Goal: Information Seeking & Learning: Learn about a topic

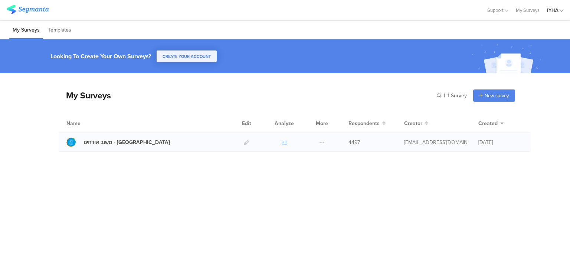
click at [286, 141] on icon at bounding box center [284, 142] width 6 height 6
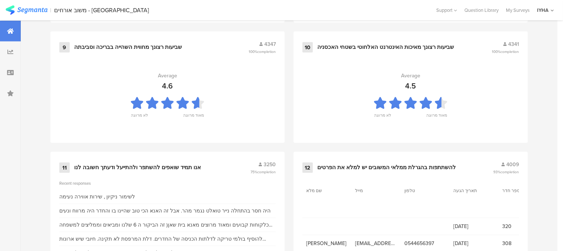
scroll to position [834, 0]
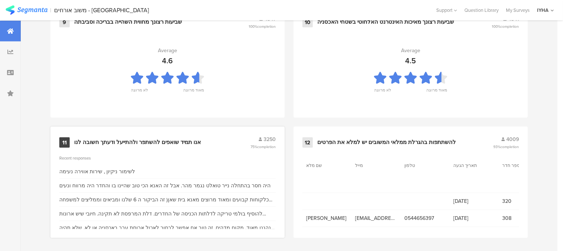
click at [125, 140] on div "אנו תמיד שואפים להשתפר ולהתייעל ודעתך חשובה לנו" at bounding box center [137, 142] width 127 height 7
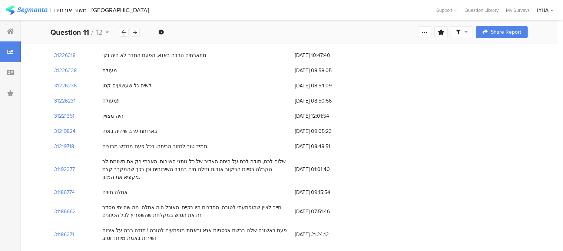
scroll to position [408, 0]
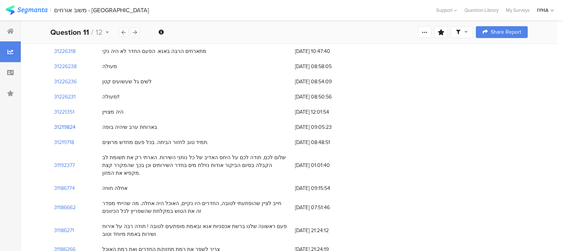
click at [72, 124] on section "31219824" at bounding box center [65, 128] width 22 height 8
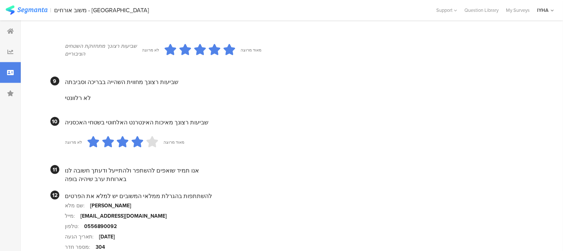
scroll to position [668, 0]
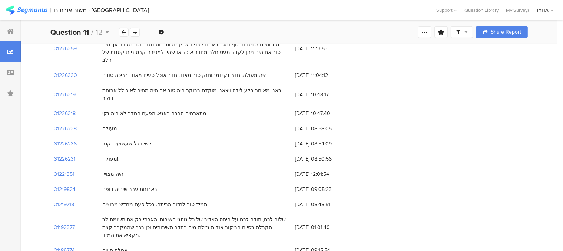
scroll to position [334, 0]
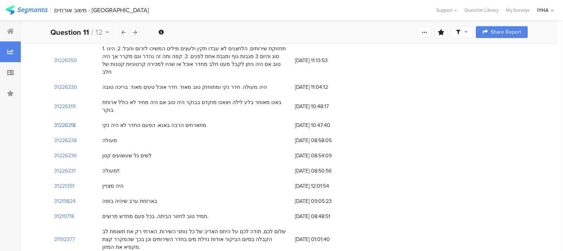
click at [67, 122] on section "31226318" at bounding box center [65, 126] width 22 height 8
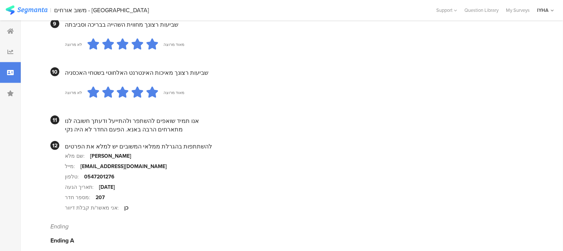
scroll to position [705, 0]
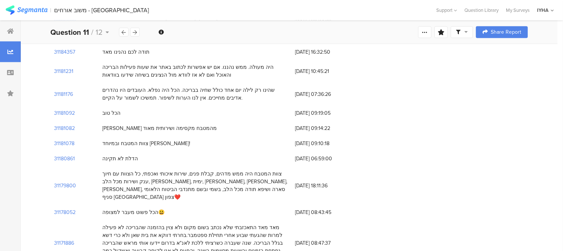
scroll to position [334, 0]
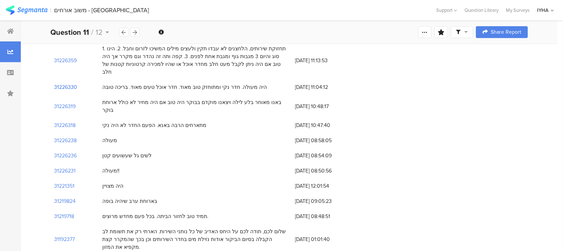
click at [70, 83] on section "31226330" at bounding box center [65, 87] width 23 height 8
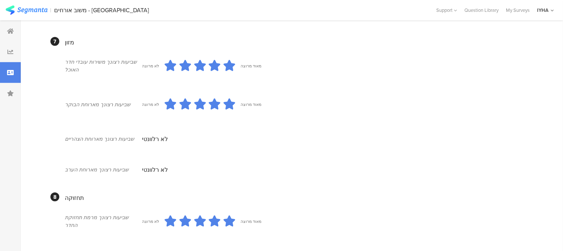
scroll to position [371, 0]
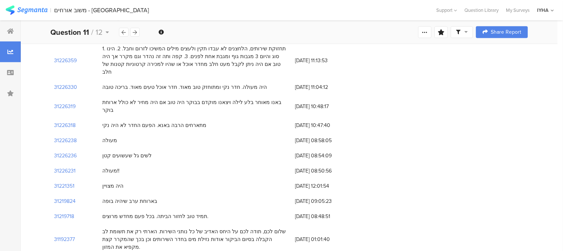
scroll to position [260, 0]
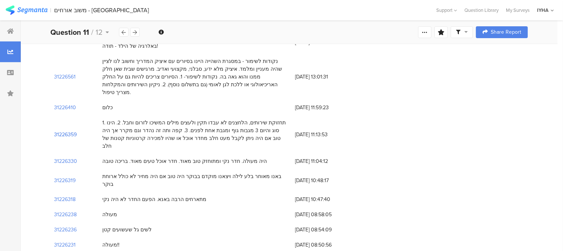
click at [70, 131] on section "31226359" at bounding box center [65, 135] width 23 height 8
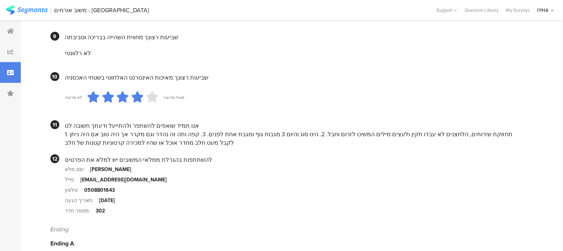
scroll to position [705, 0]
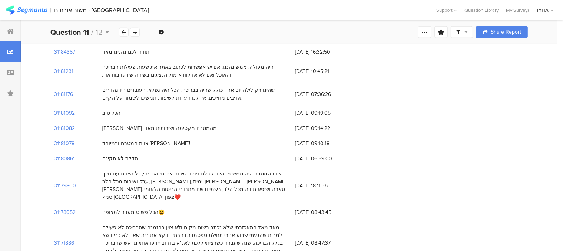
scroll to position [260, 0]
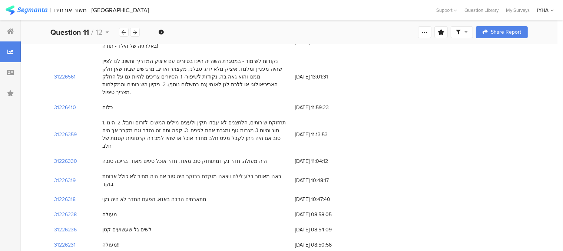
click at [71, 104] on section "31226410" at bounding box center [65, 108] width 22 height 8
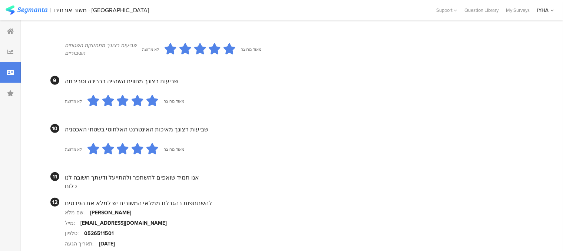
scroll to position [705, 0]
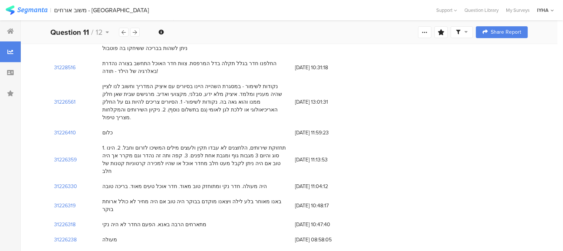
scroll to position [223, 0]
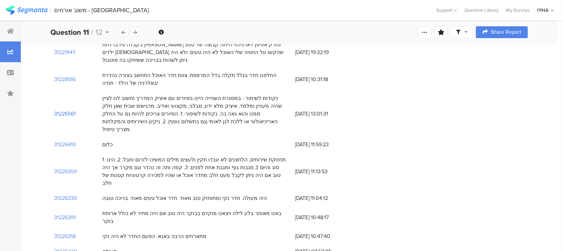
click at [73, 110] on section "31226561" at bounding box center [65, 114] width 22 height 8
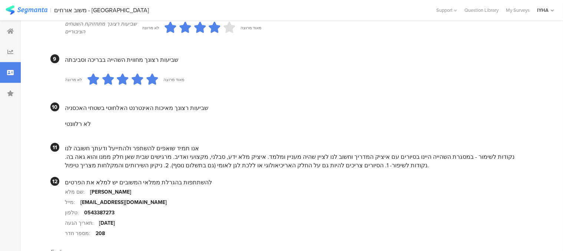
scroll to position [668, 0]
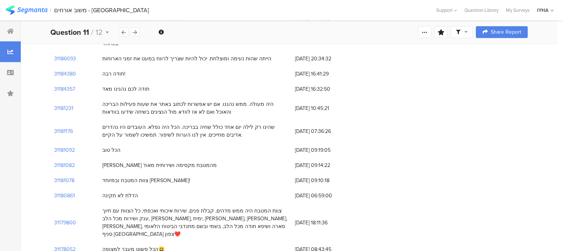
scroll to position [223, 0]
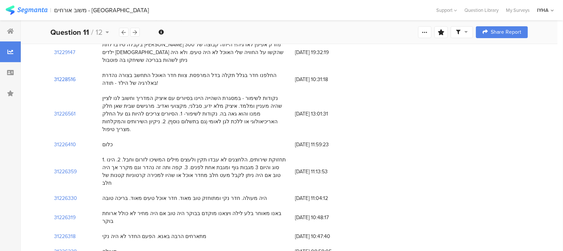
click at [74, 76] on section "31228516" at bounding box center [65, 80] width 22 height 8
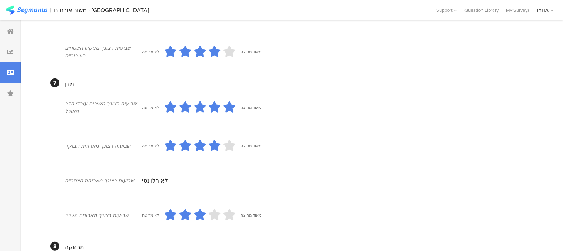
scroll to position [260, 0]
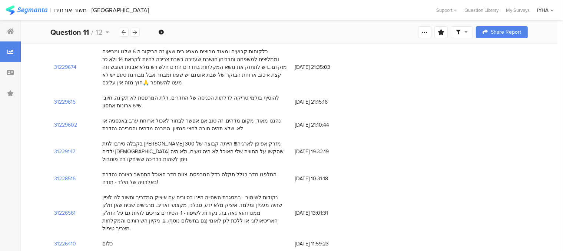
scroll to position [111, 0]
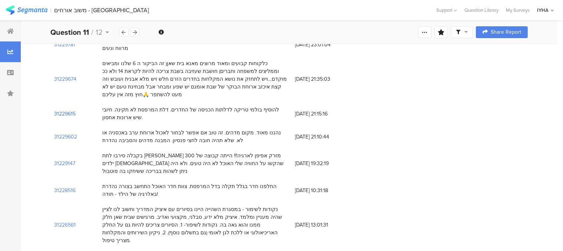
click at [71, 114] on section "31229615" at bounding box center [65, 114] width 22 height 8
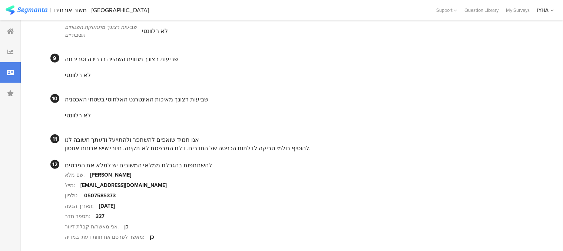
scroll to position [705, 0]
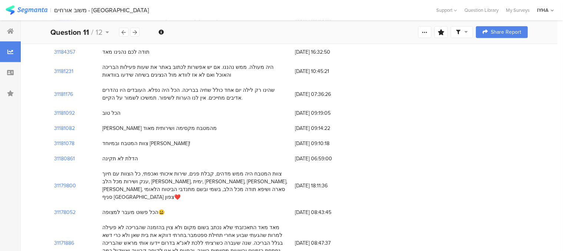
scroll to position [111, 0]
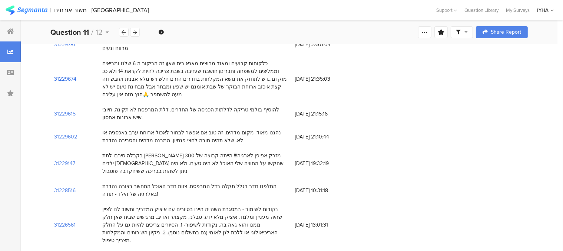
click at [70, 80] on section "31229674" at bounding box center [65, 79] width 22 height 8
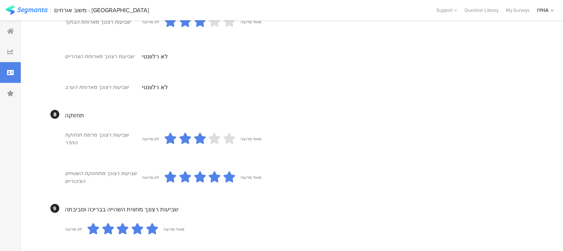
scroll to position [445, 0]
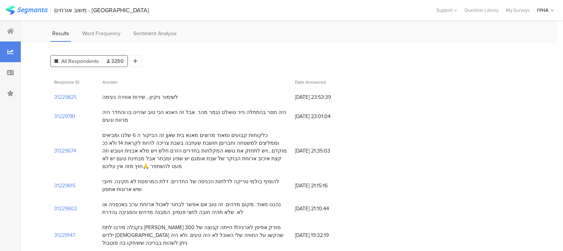
scroll to position [37, 0]
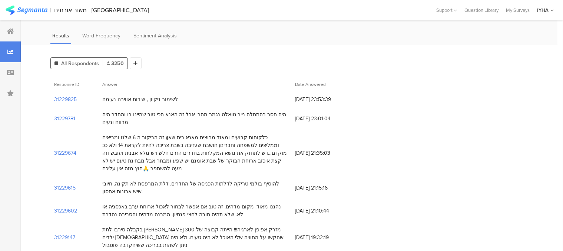
click at [73, 119] on section "31229781" at bounding box center [64, 119] width 21 height 8
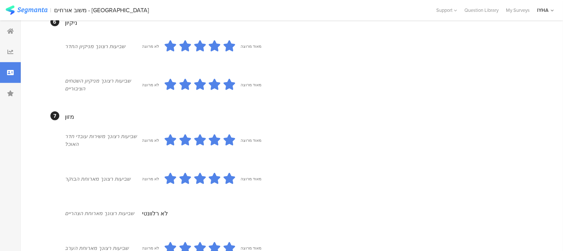
scroll to position [297, 0]
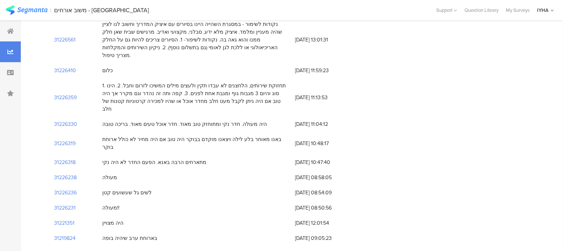
scroll to position [37, 0]
